Goal: Complete application form: Complete application form

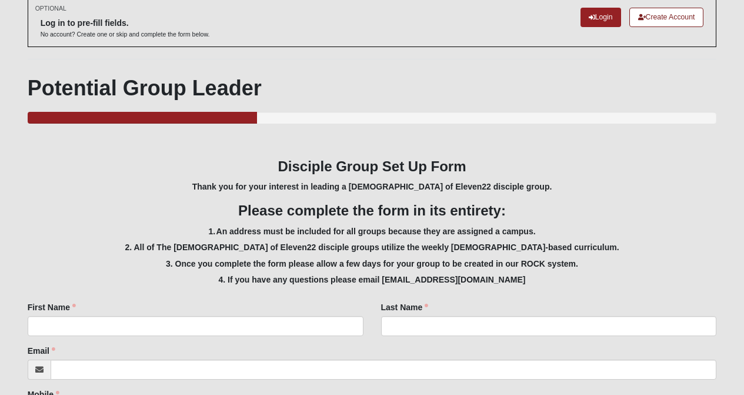
scroll to position [90, 0]
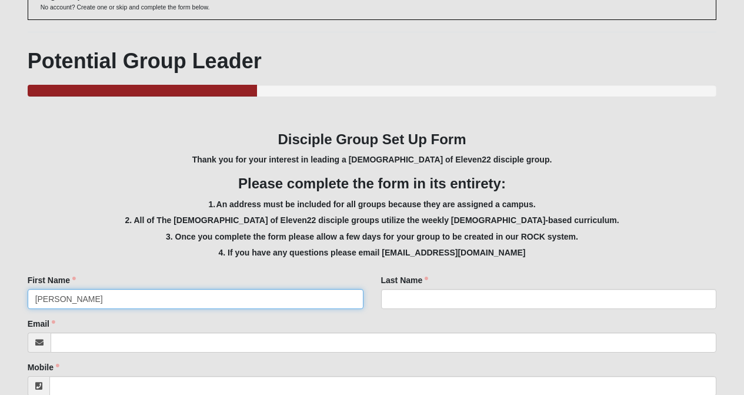
type input "[PERSON_NAME]"
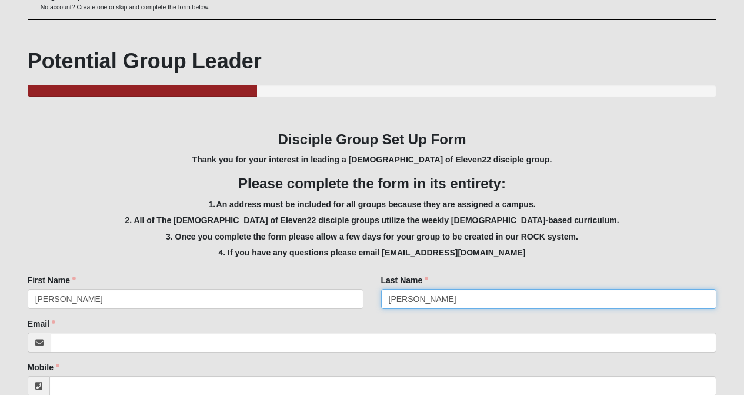
type input "[PERSON_NAME]"
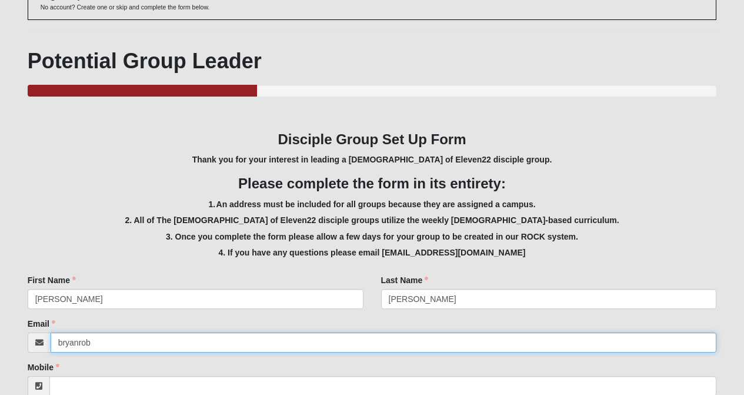
type input "[EMAIL_ADDRESS][DOMAIN_NAME]"
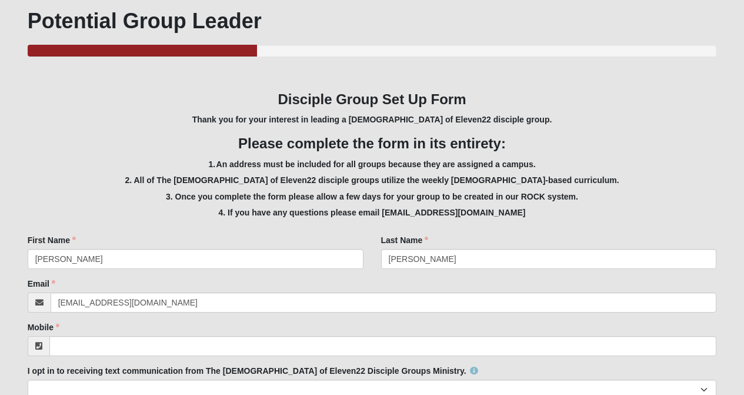
scroll to position [205, 0]
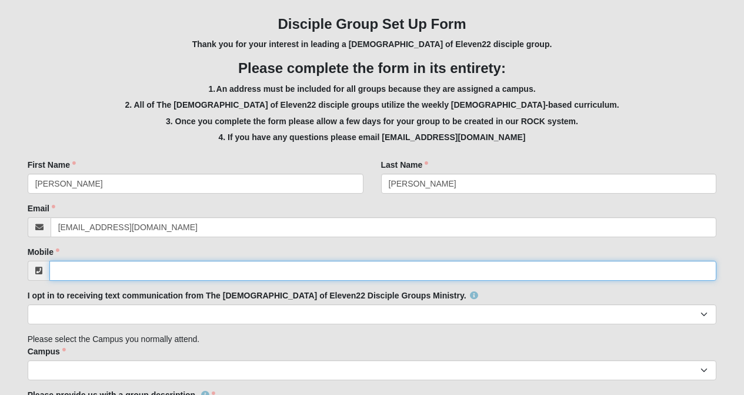
click at [82, 267] on input "Mobile" at bounding box center [383, 271] width 668 height 20
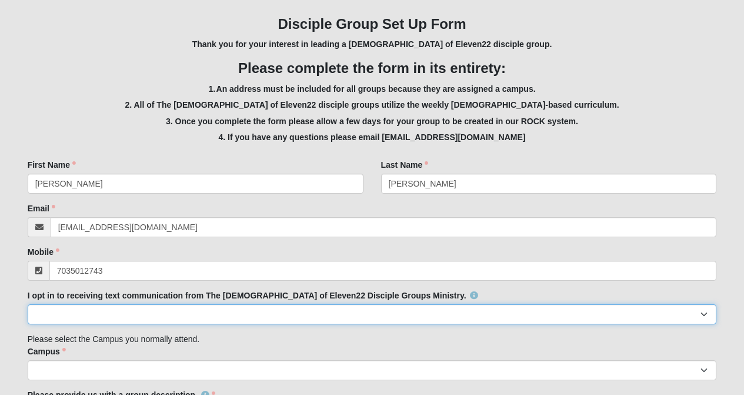
type input "[PHONE_NUMBER]"
select select "Yes"
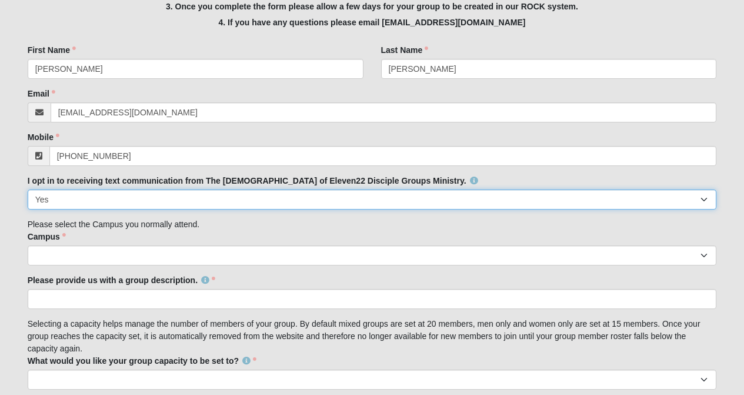
scroll to position [417, 0]
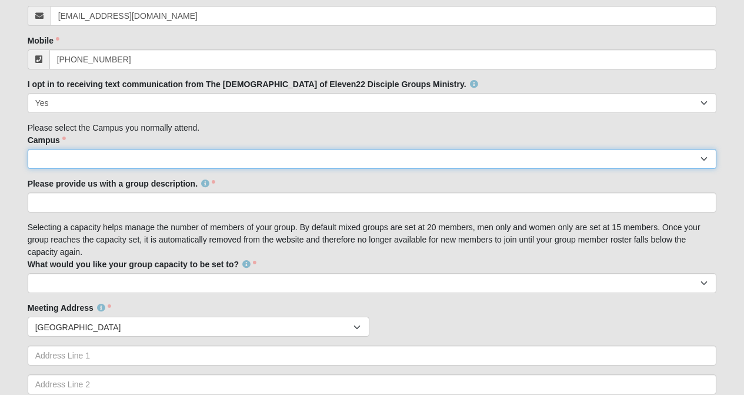
select select "3"
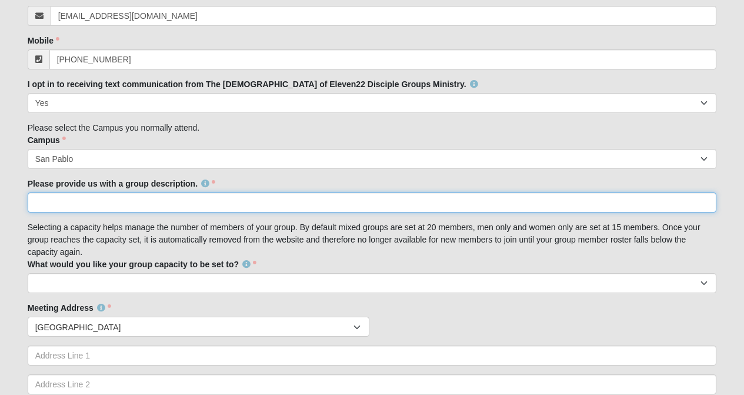
click at [181, 198] on input "Please provide us with a group description." at bounding box center [373, 202] width 690 height 20
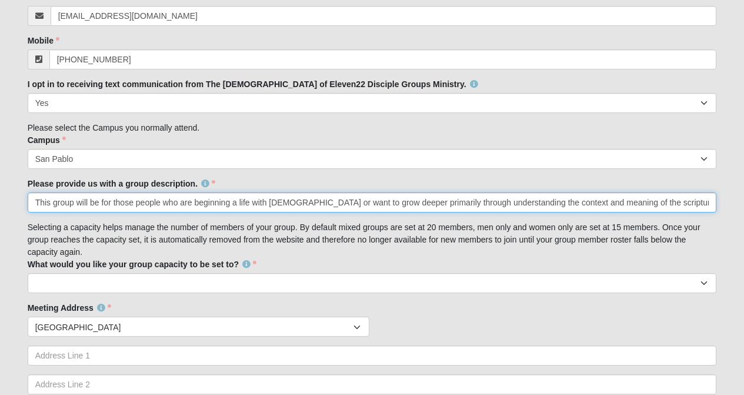
type input "This group will be for those people who are beginning a life with [DEMOGRAPHIC_…"
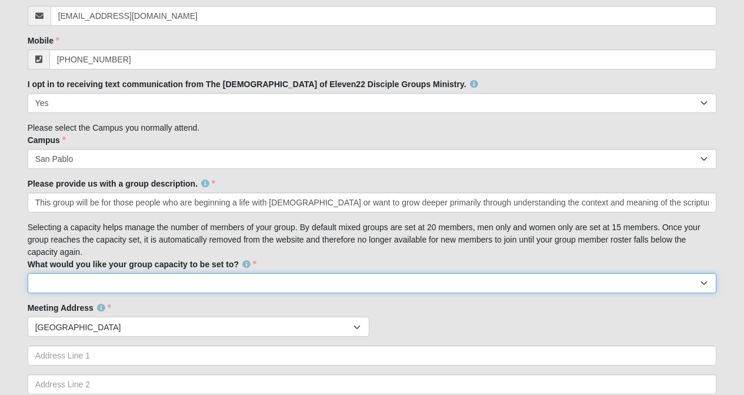
select select "20"
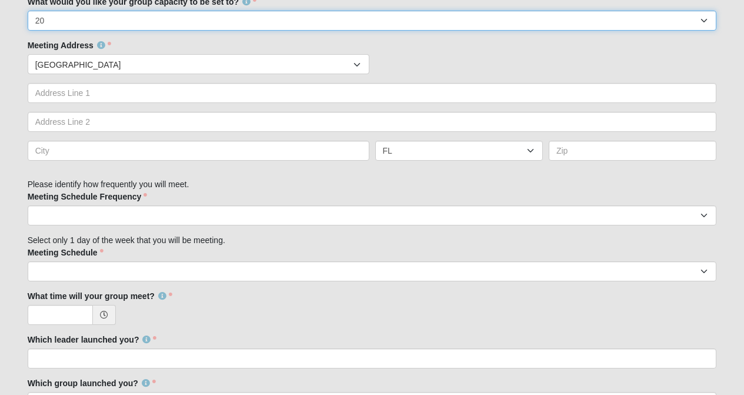
scroll to position [651, 0]
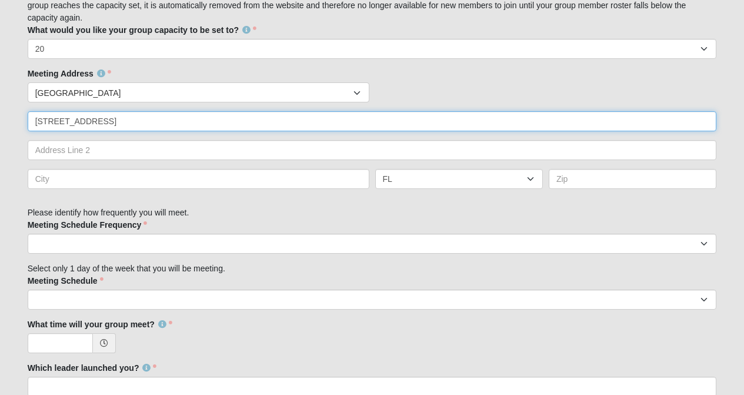
type input "[STREET_ADDRESS]"
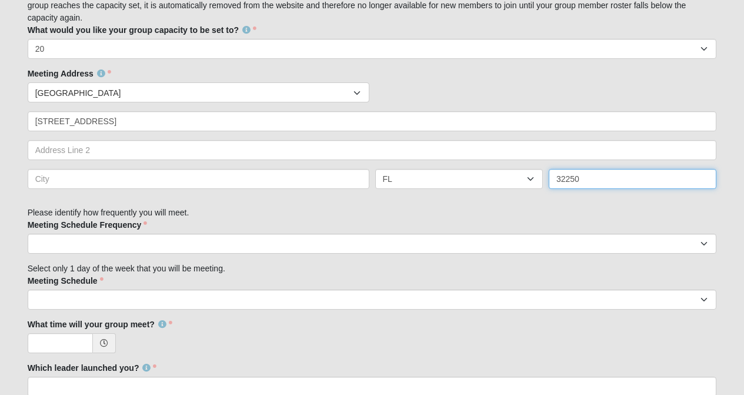
type input "32250"
click at [515, 212] on div "Family Member to Register Disciple Group Set Up Form Thank you for your interes…" at bounding box center [373, 128] width 690 height 1160
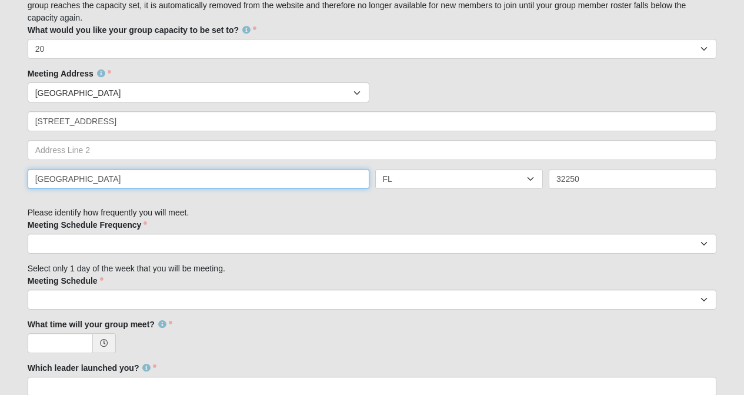
type input "[GEOGRAPHIC_DATA]"
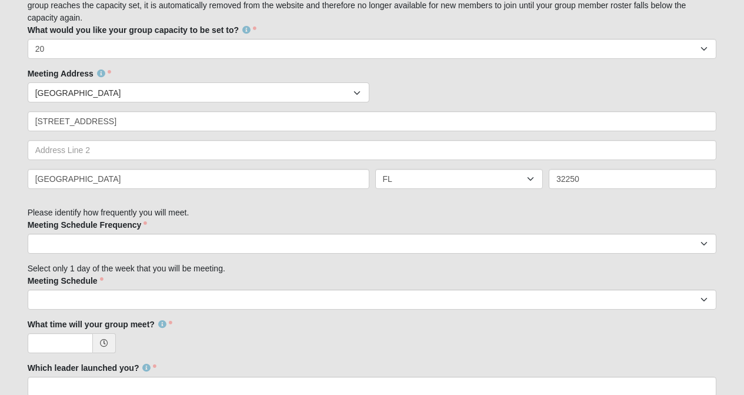
click at [301, 212] on div "Family Member to Register Disciple Group Set Up Form Thank you for your interes…" at bounding box center [373, 128] width 690 height 1160
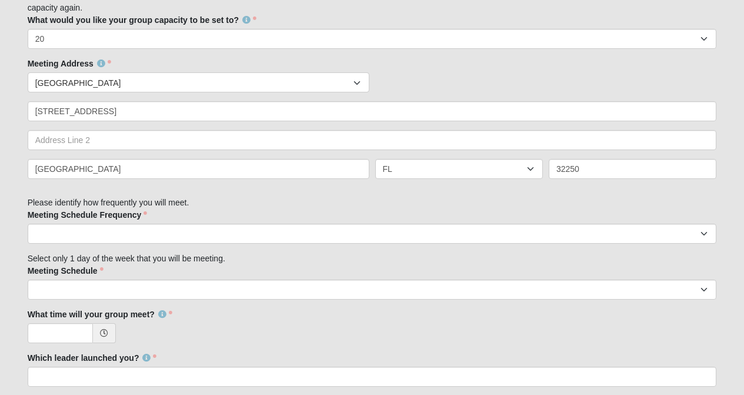
scroll to position [663, 0]
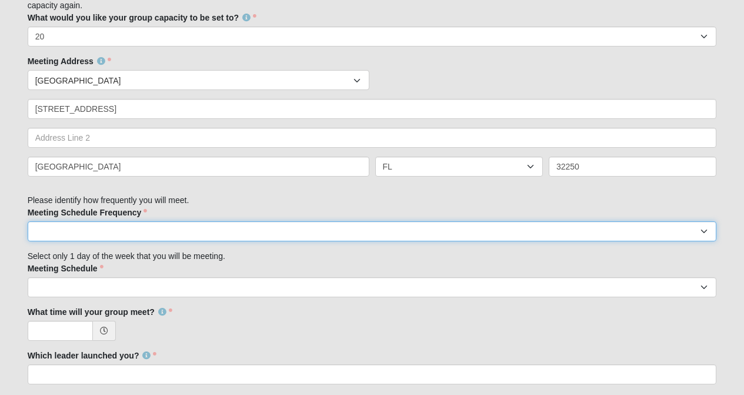
select select "weekly"
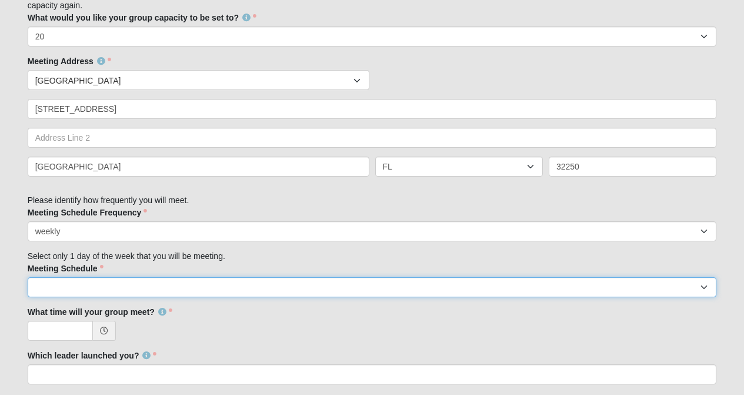
select select "6"
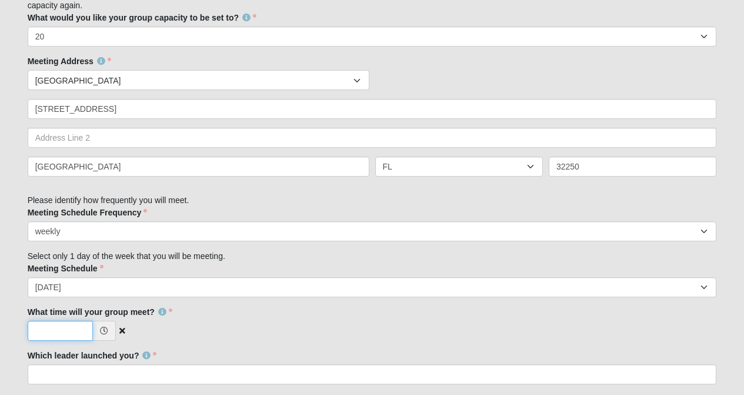
click at [40, 328] on input "What time will your group meet?" at bounding box center [60, 331] width 65 height 20
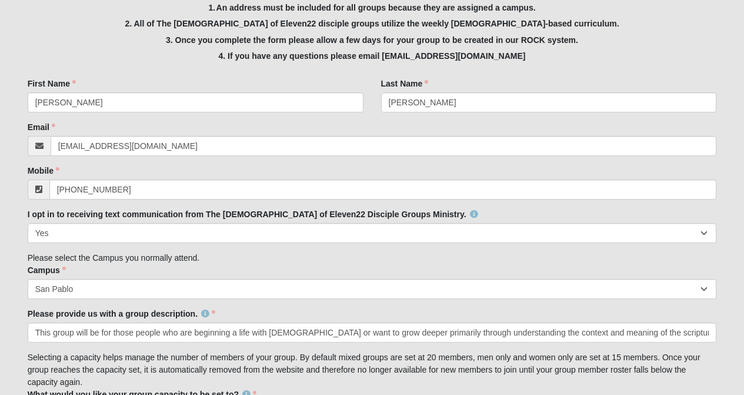
scroll to position [284, 0]
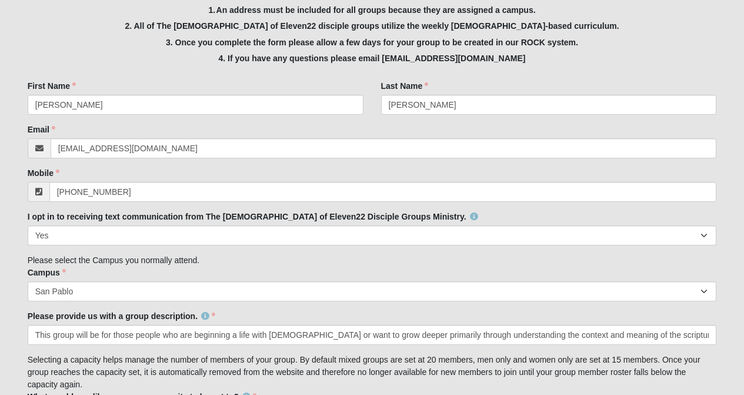
type input "4:00 PM"
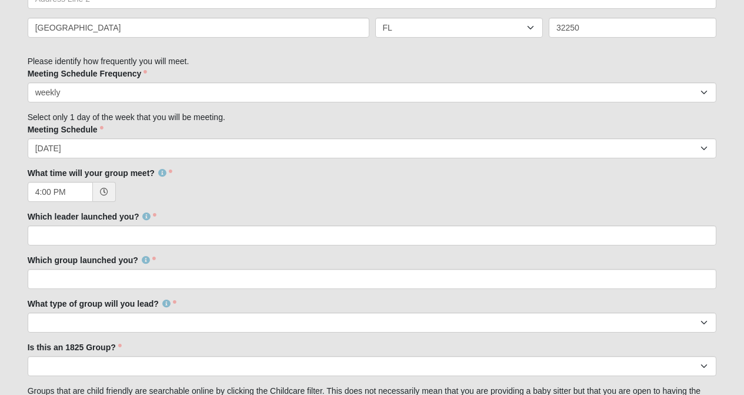
scroll to position [825, 0]
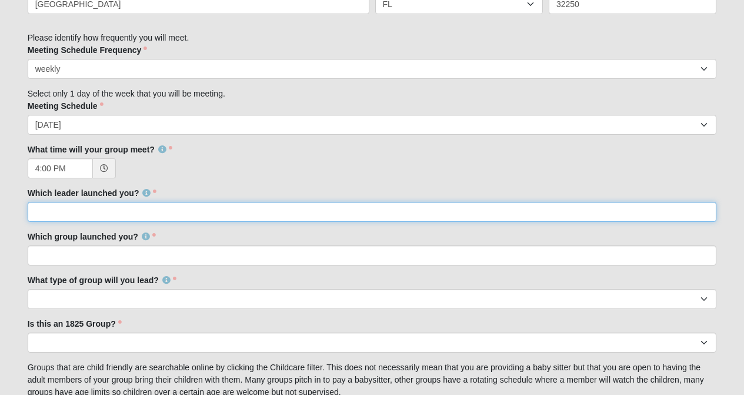
click at [146, 205] on input "Which leader launched you?" at bounding box center [373, 212] width 690 height 20
type input "I already am a disciple group leader."
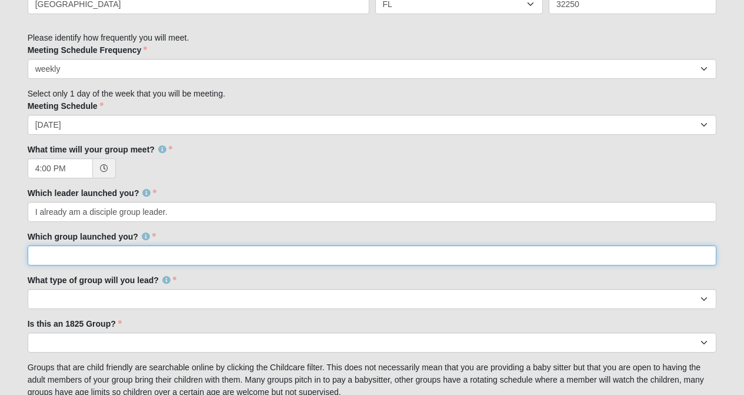
click at [95, 254] on input "Which group launched you?" at bounding box center [373, 255] width 690 height 20
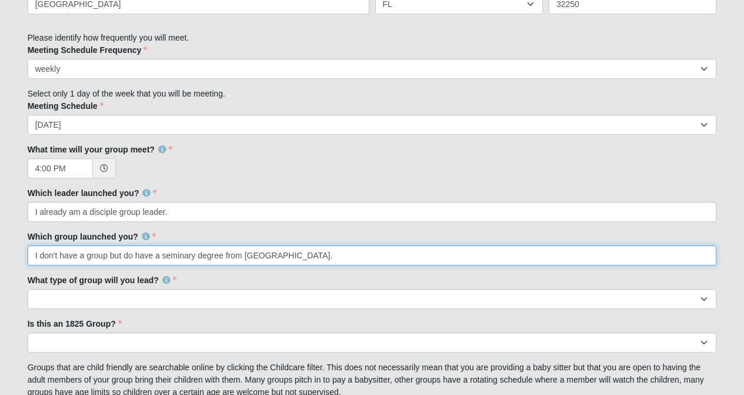
type input "I don't have a group but do have a seminary degree from [GEOGRAPHIC_DATA]."
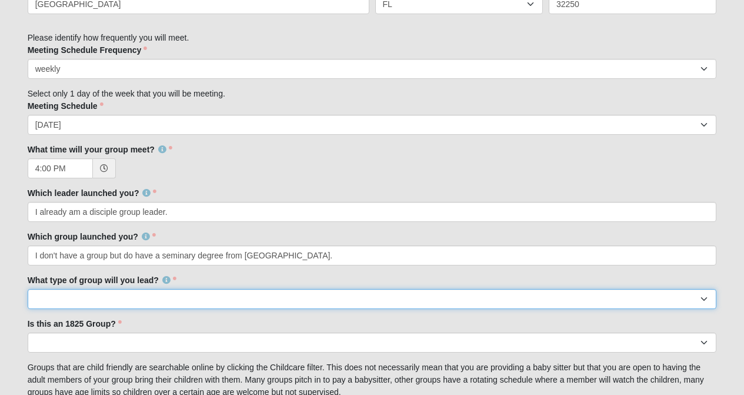
select select "F4495B8B-2505-48FC-B608-747EED663011"
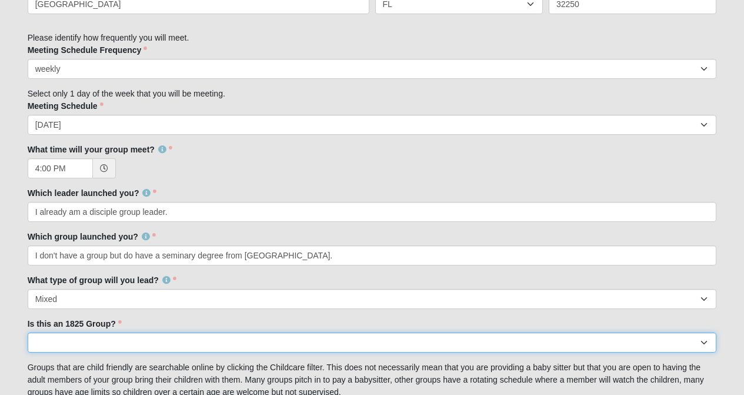
select select "False"
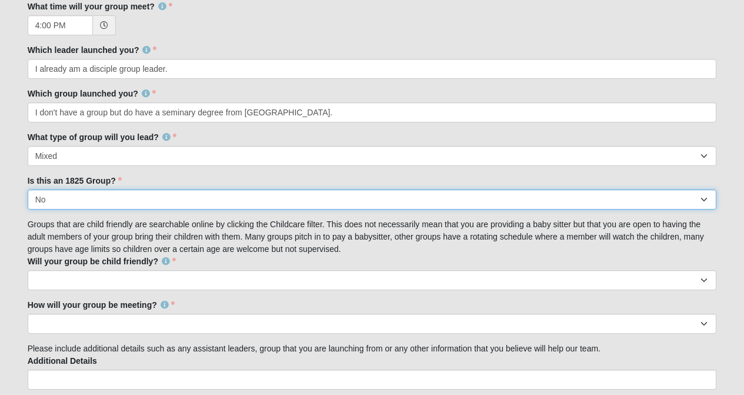
scroll to position [1030, 0]
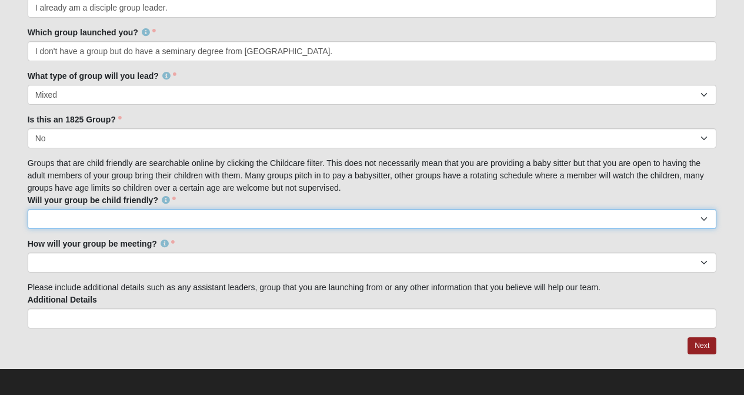
select select "True"
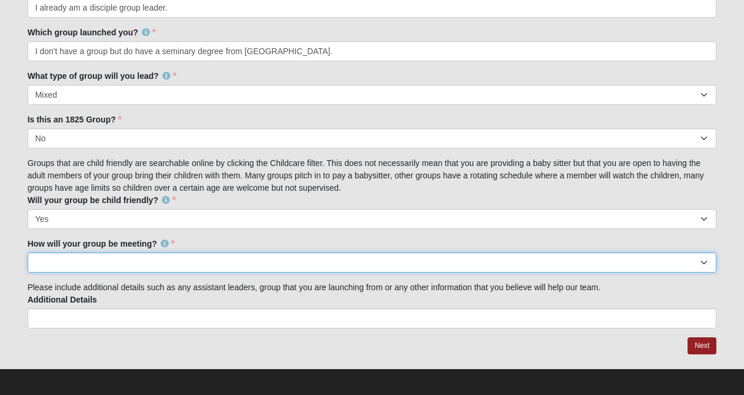
select select "1596"
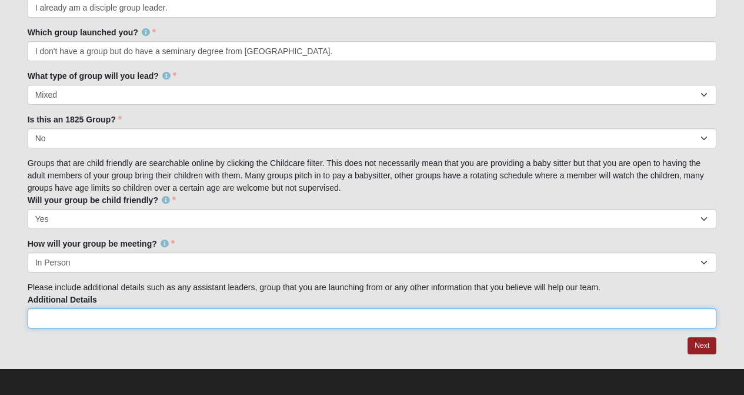
click at [221, 318] on input "Additional Details" at bounding box center [373, 318] width 690 height 20
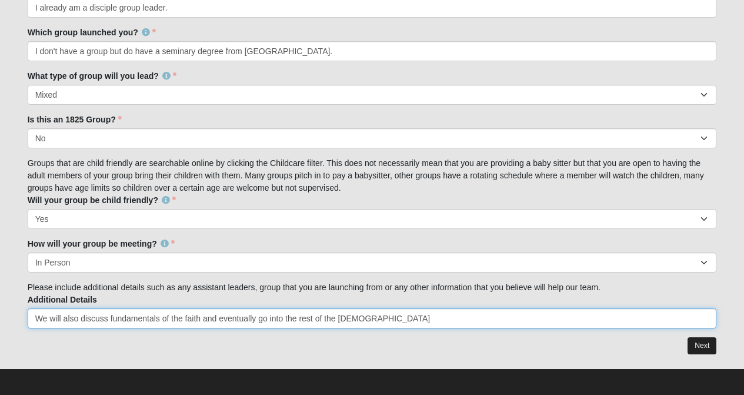
type input "We will also discuss fundamentals of the faith and eventually go into the rest …"
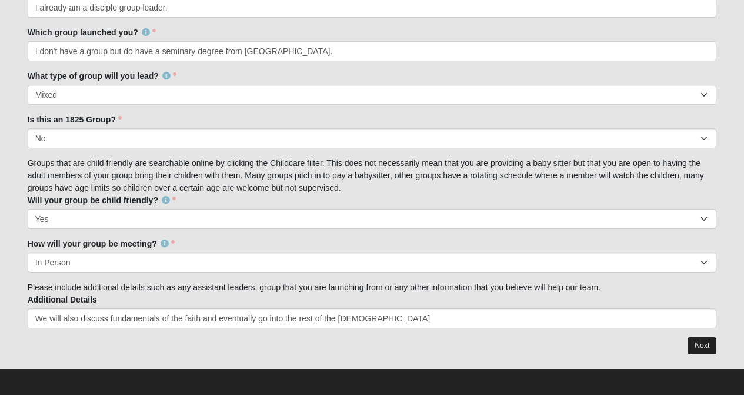
click at [708, 342] on link "Next" at bounding box center [702, 345] width 29 height 17
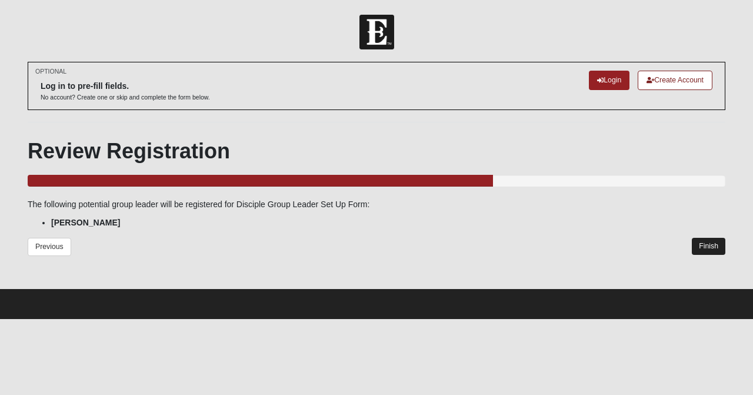
click at [705, 247] on link "Finish" at bounding box center [709, 246] width 34 height 17
